Goal: Transaction & Acquisition: Book appointment/travel/reservation

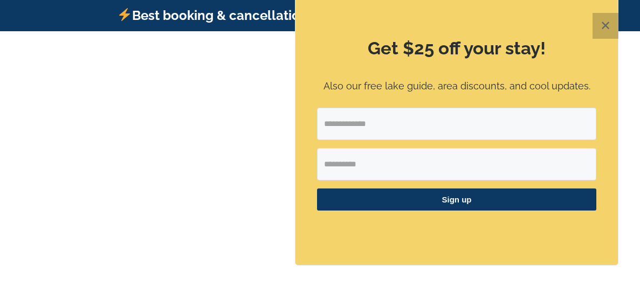
click at [607, 20] on button "✕" at bounding box center [606, 26] width 26 height 26
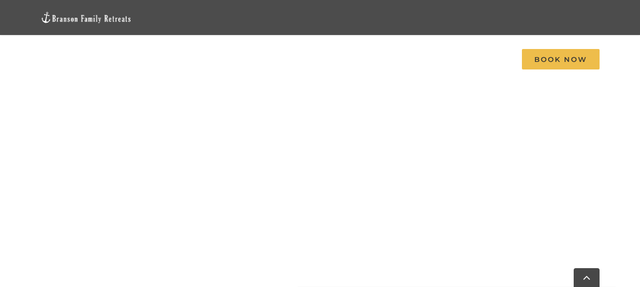
scroll to position [568, 0]
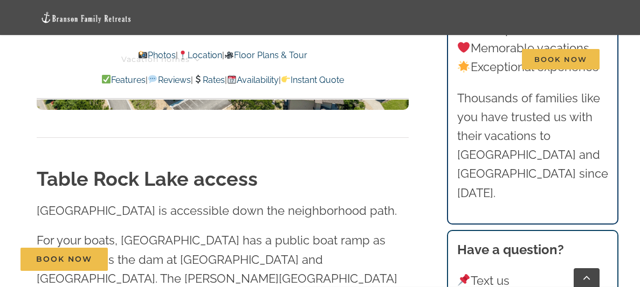
scroll to position [2866, 0]
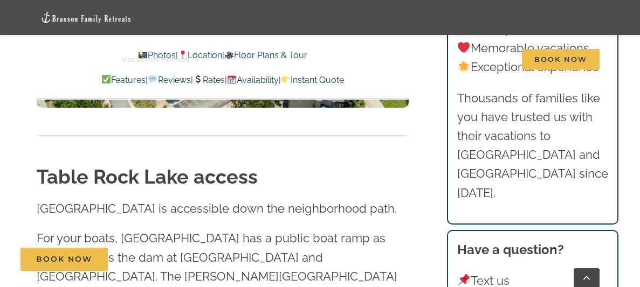
click at [279, 81] on link "Availability" at bounding box center [253, 80] width 52 height 10
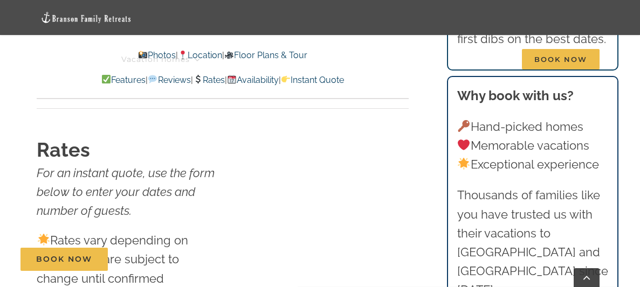
scroll to position [6174, 0]
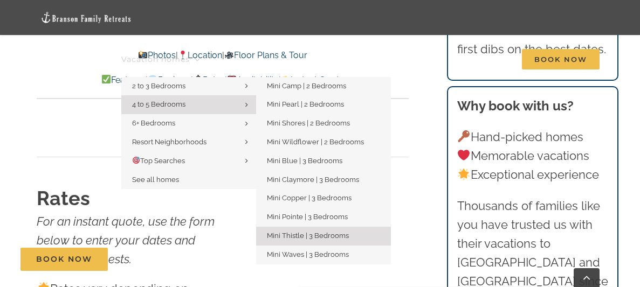
click at [286, 239] on span "Mini Thistle | 3 Bedrooms" at bounding box center [308, 236] width 82 height 8
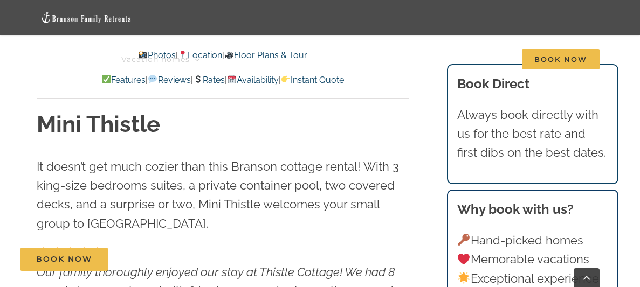
scroll to position [323, 0]
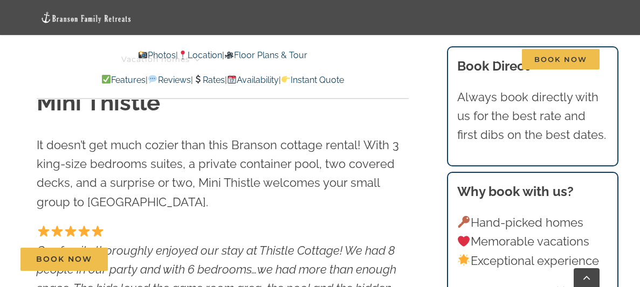
click at [210, 83] on link "Rates" at bounding box center [209, 80] width 32 height 10
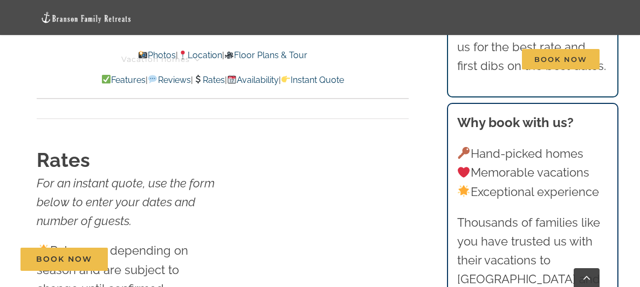
scroll to position [6273, 0]
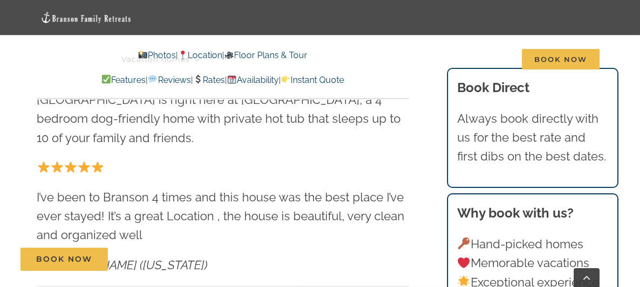
scroll to position [366, 0]
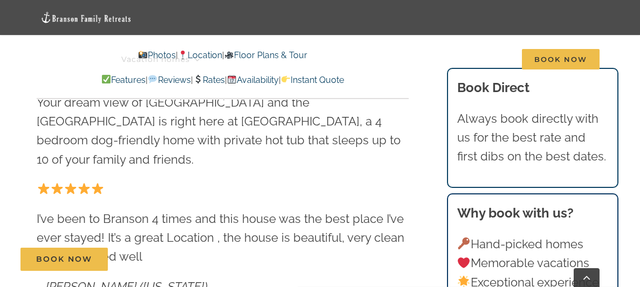
click at [217, 80] on link "Rates" at bounding box center [209, 80] width 32 height 10
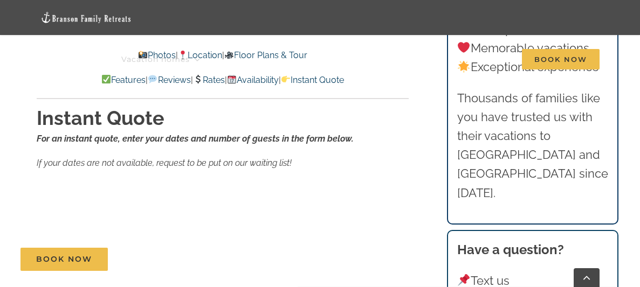
scroll to position [6734, 0]
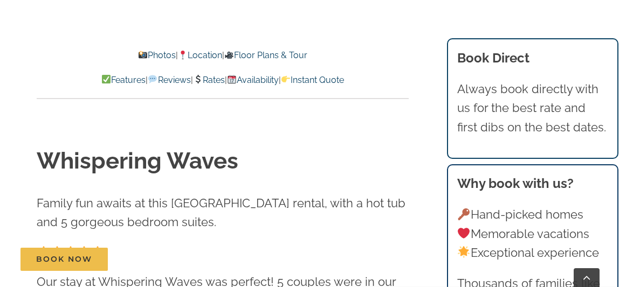
scroll to position [323, 0]
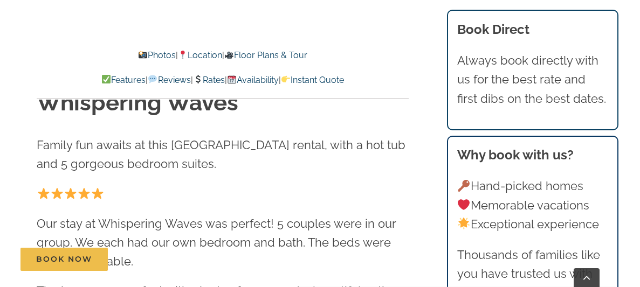
click at [210, 80] on link "Rates" at bounding box center [209, 80] width 32 height 10
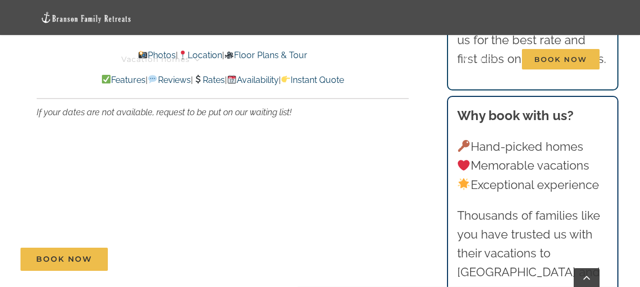
scroll to position [5299, 0]
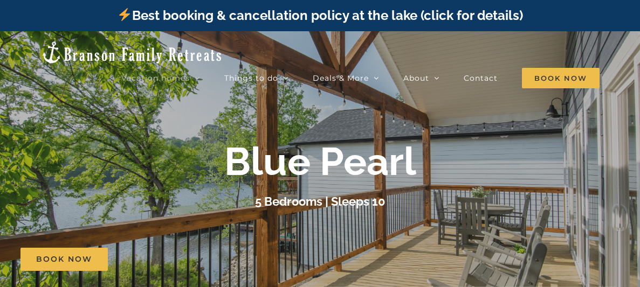
click at [308, 204] on h3 "5 Bedrooms | Sleeps 10" at bounding box center [320, 202] width 130 height 14
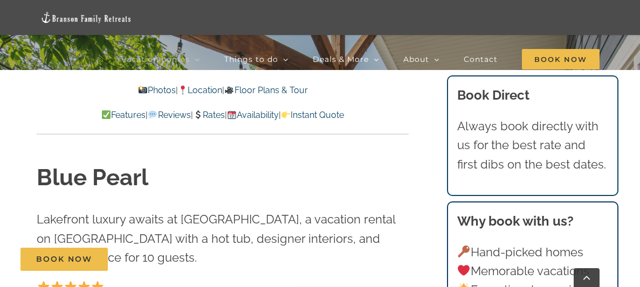
scroll to position [280, 0]
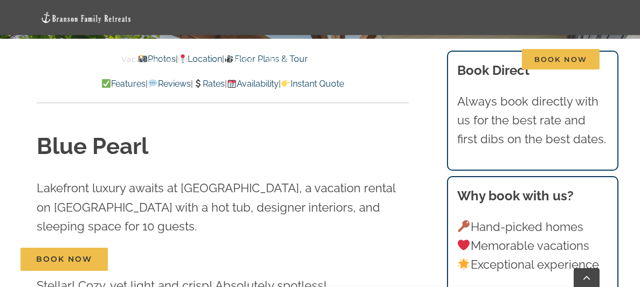
click at [215, 84] on link "Rates" at bounding box center [209, 84] width 32 height 10
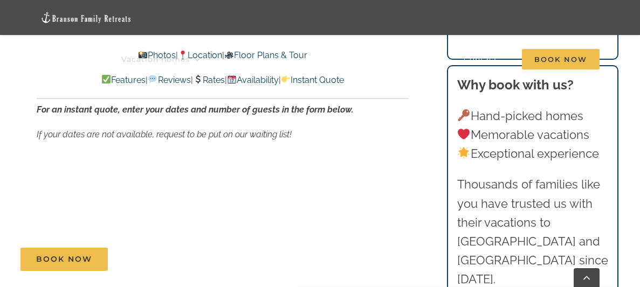
scroll to position [6739, 0]
